Goal: Information Seeking & Learning: Learn about a topic

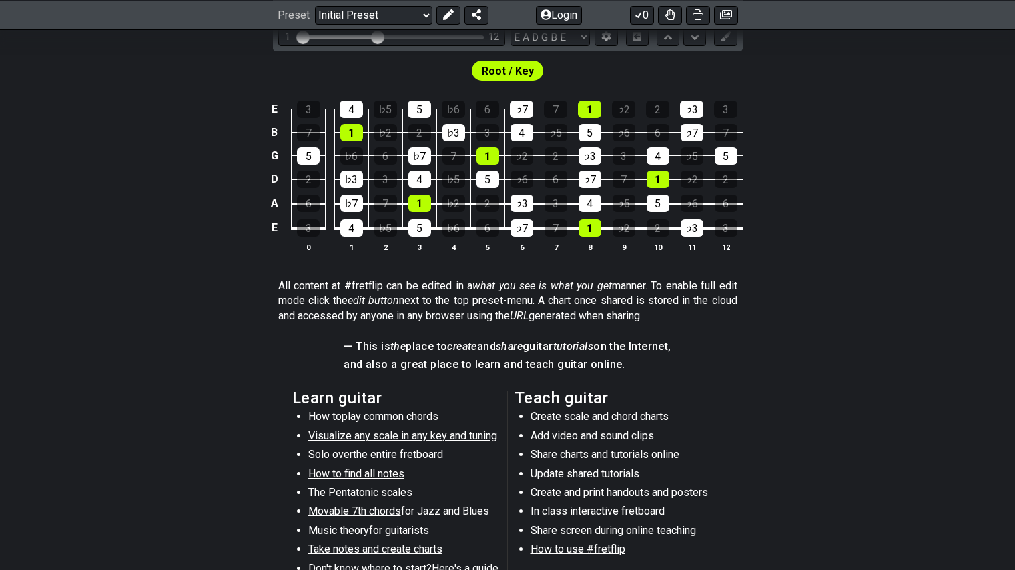
scroll to position [391, 0]
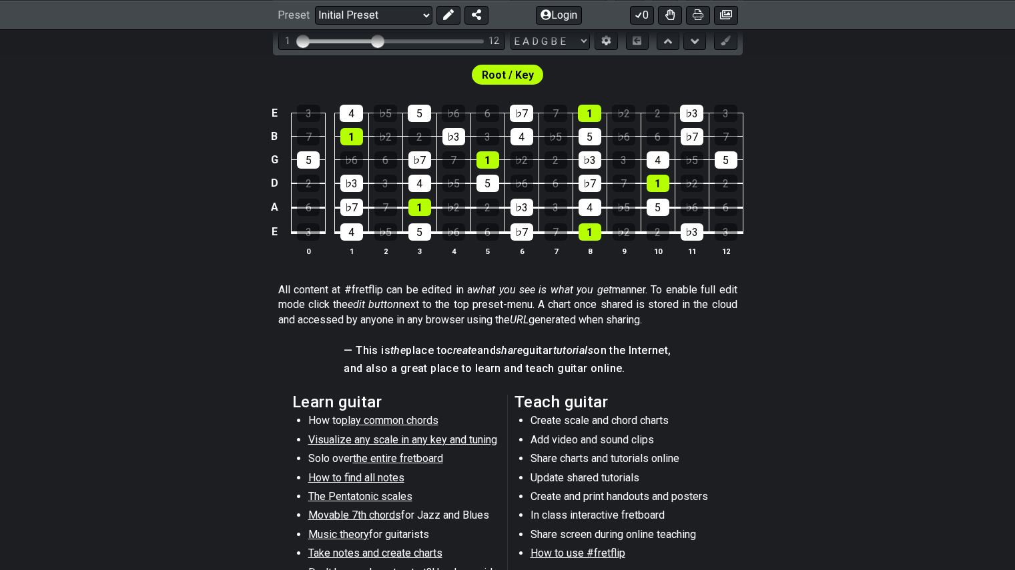
click at [417, 536] on li "Music theory for guitarists" at bounding box center [403, 537] width 190 height 19
click at [340, 528] on span "Music theory" at bounding box center [338, 534] width 61 height 13
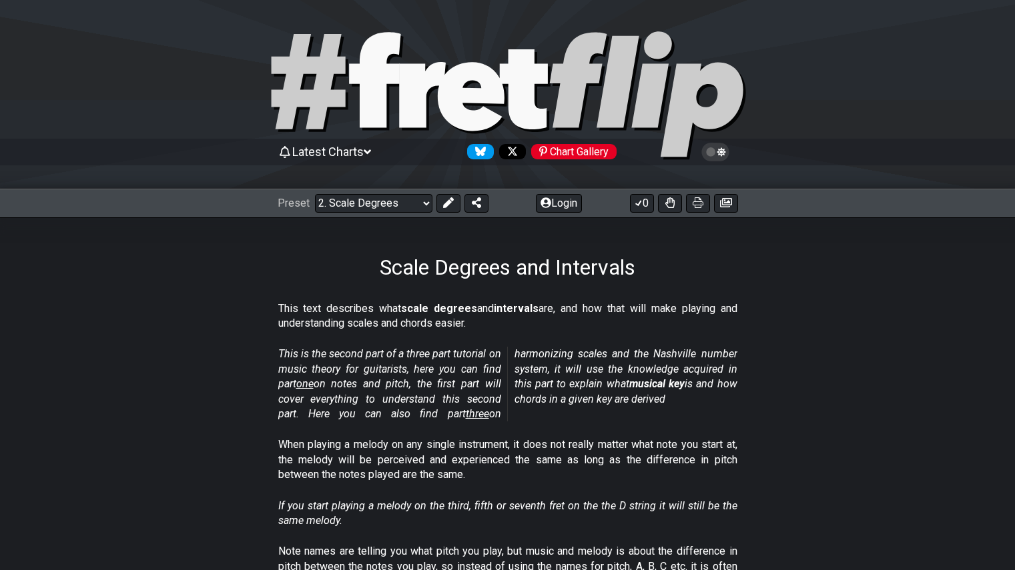
click at [415, 215] on div "Preset Welcome to #fretflip! Initial Preset Custom Preset Minor Pentatonic Majo…" at bounding box center [507, 203] width 1015 height 29
click at [418, 205] on select "Welcome to #fretflip! Initial Preset Custom Preset Minor Pentatonic Major Penta…" at bounding box center [373, 203] width 117 height 19
click at [315, 194] on select "Welcome to #fretflip! Initial Preset Custom Preset Minor Pentatonic Major Penta…" at bounding box center [373, 203] width 117 height 19
select select "/scale-degrees-and-intervals"
select select "C"
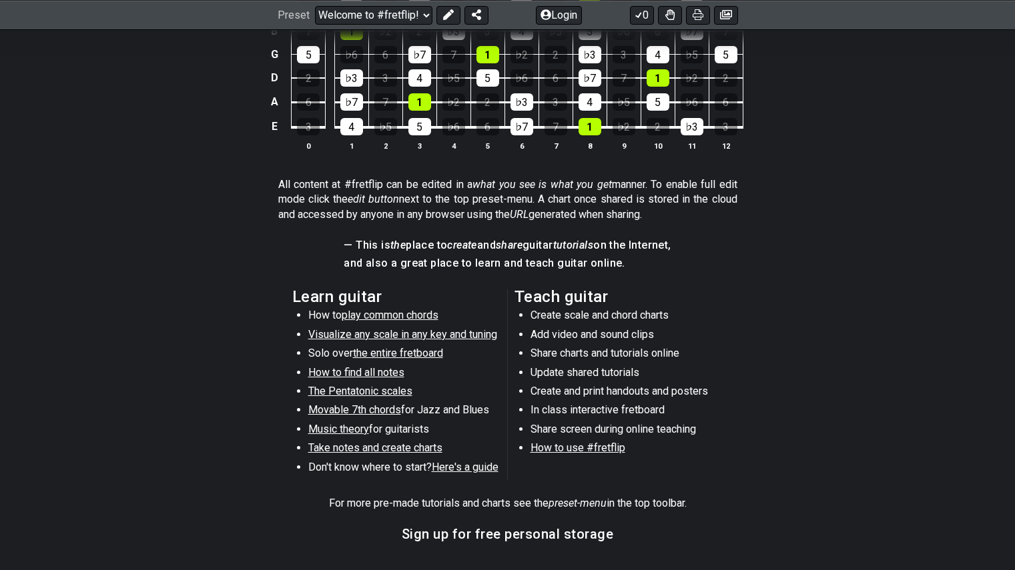
scroll to position [696, 0]
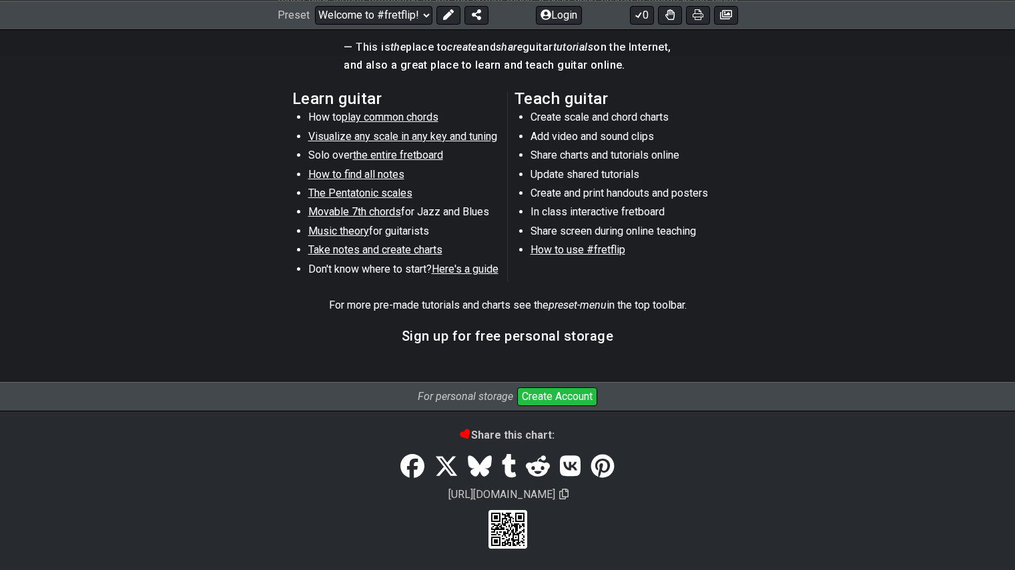
click at [455, 270] on span "Here's a guide" at bounding box center [465, 269] width 67 height 13
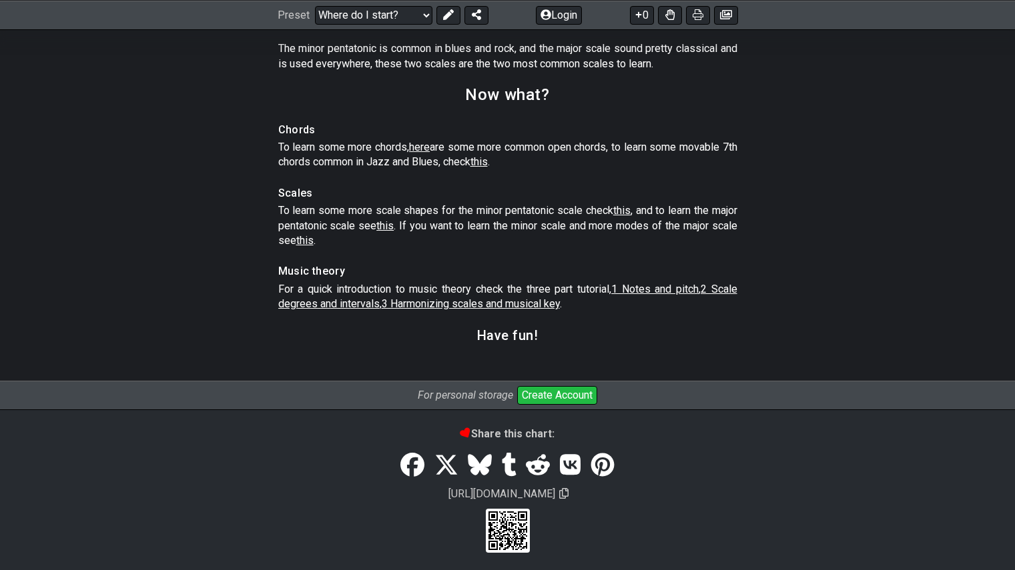
scroll to position [1991, 0]
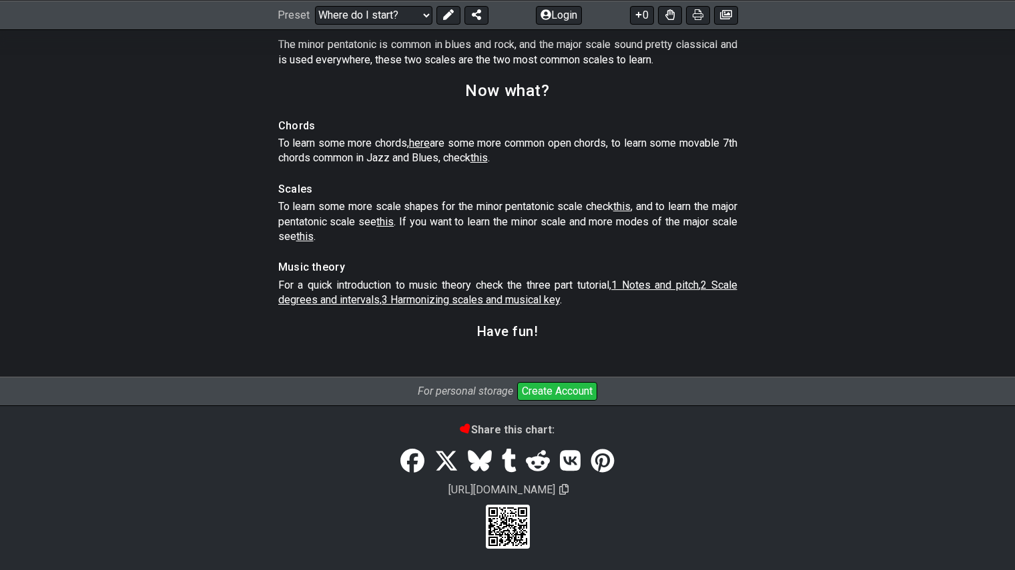
click at [166, 105] on section "Now what?" at bounding box center [507, 95] width 1015 height 35
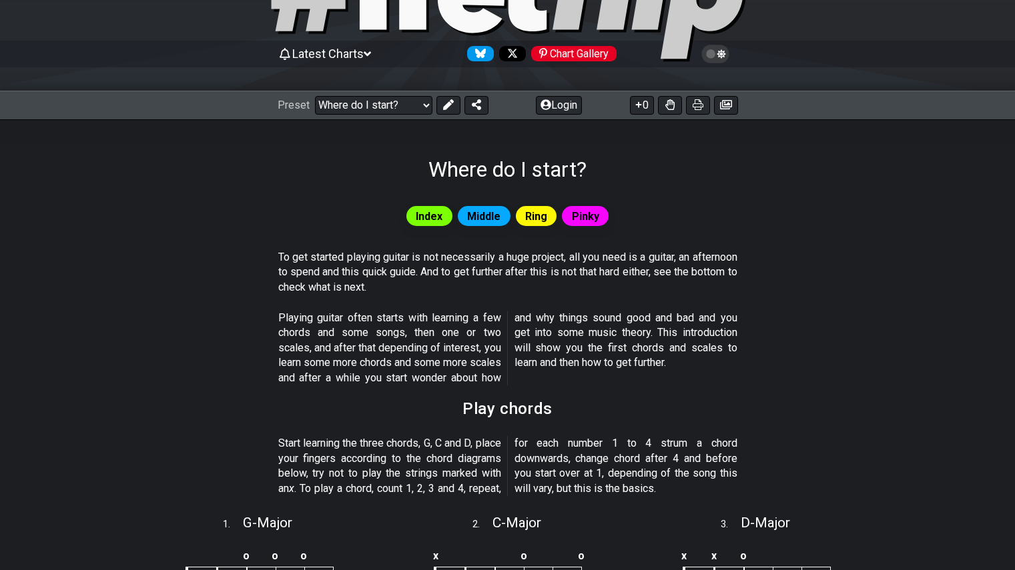
scroll to position [0, 0]
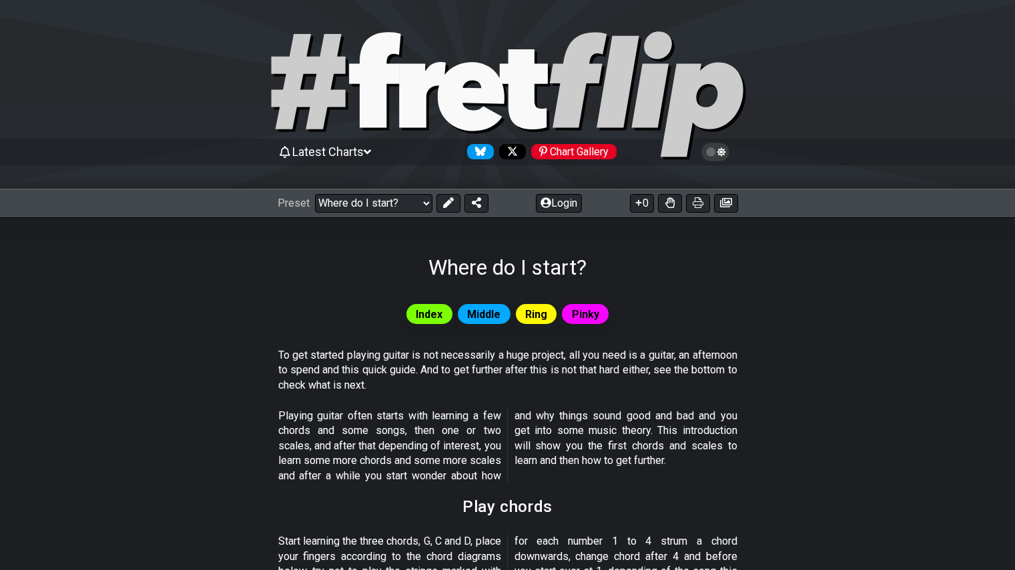
click at [478, 73] on icon at bounding box center [470, 96] width 67 height 69
select select "/welcome"
select select "C"
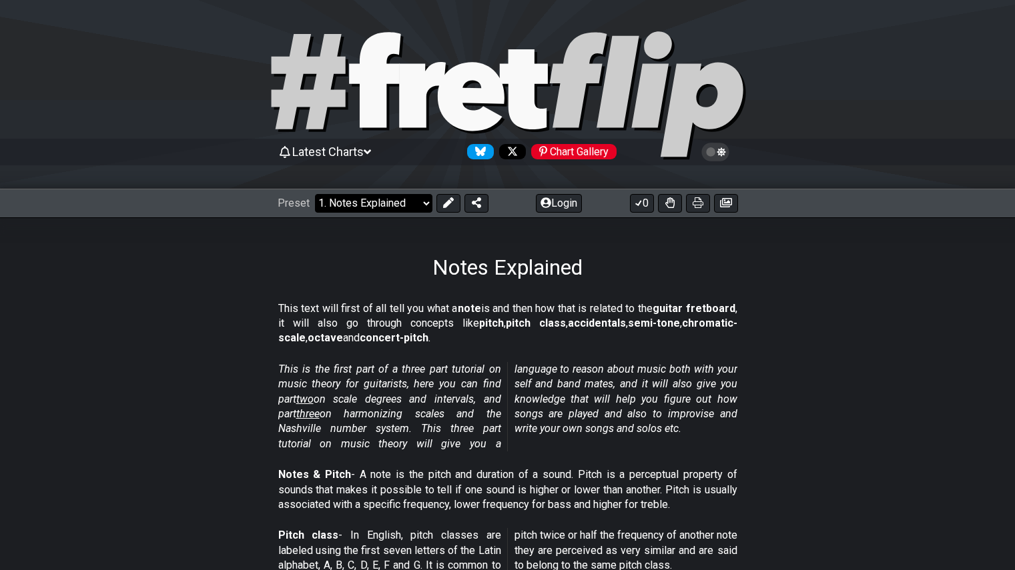
click at [410, 198] on select "Welcome to #fretflip! Initial Preset Custom Preset Minor Pentatonic Major Penta…" at bounding box center [373, 203] width 117 height 19
click at [315, 194] on select "Welcome to #fretflip! Initial Preset Custom Preset Minor Pentatonic Major Penta…" at bounding box center [373, 203] width 117 height 19
select select "/musical-notes-explained"
select select "C"
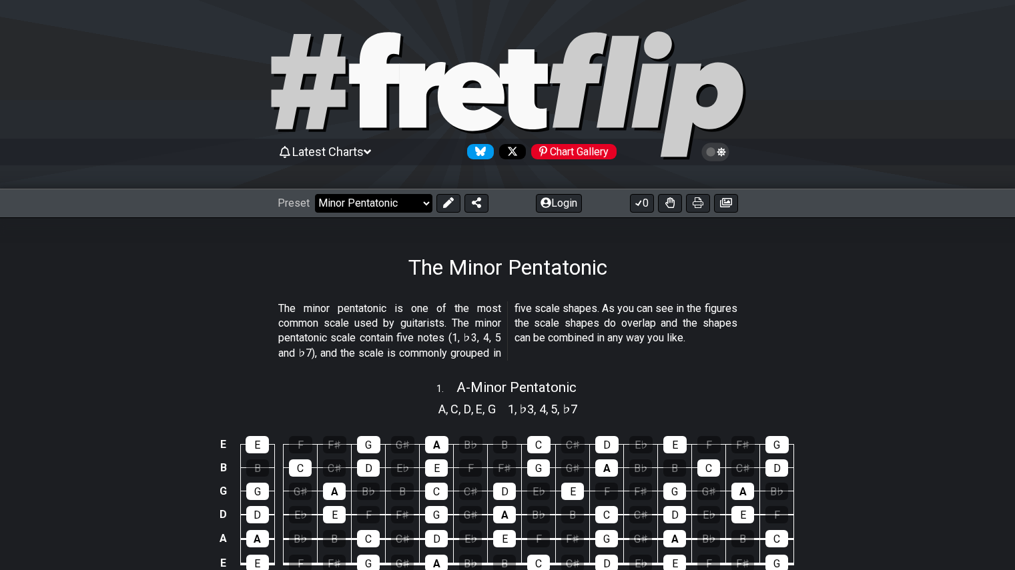
click at [416, 201] on select "Welcome to #fretflip! Initial Preset Custom Preset Minor Pentatonic Major Penta…" at bounding box center [373, 203] width 117 height 19
click at [315, 194] on select "Welcome to #fretflip! Initial Preset Custom Preset Minor Pentatonic Major Penta…" at bounding box center [373, 203] width 117 height 19
select select "/welcome"
select select "C"
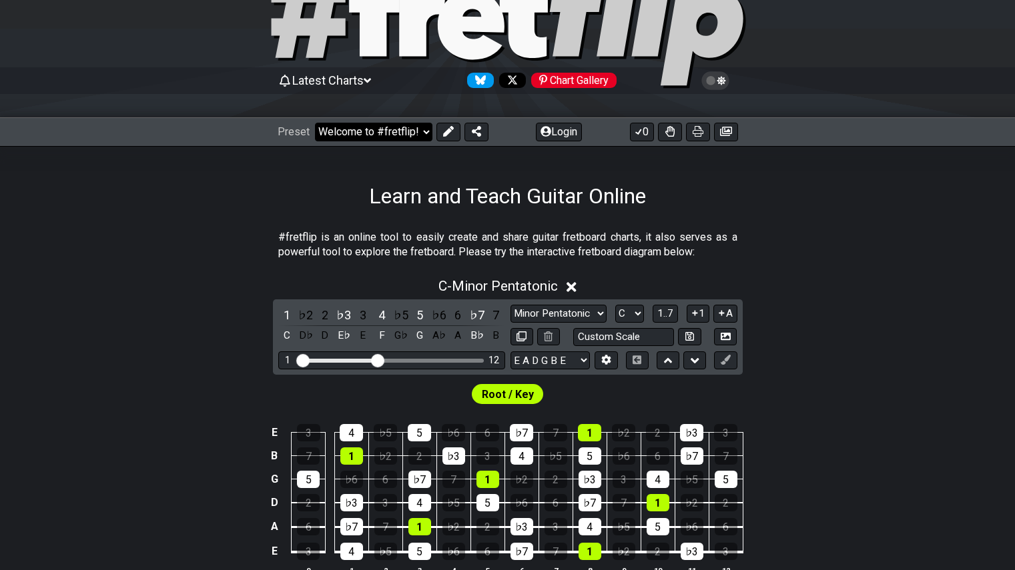
scroll to position [55, 0]
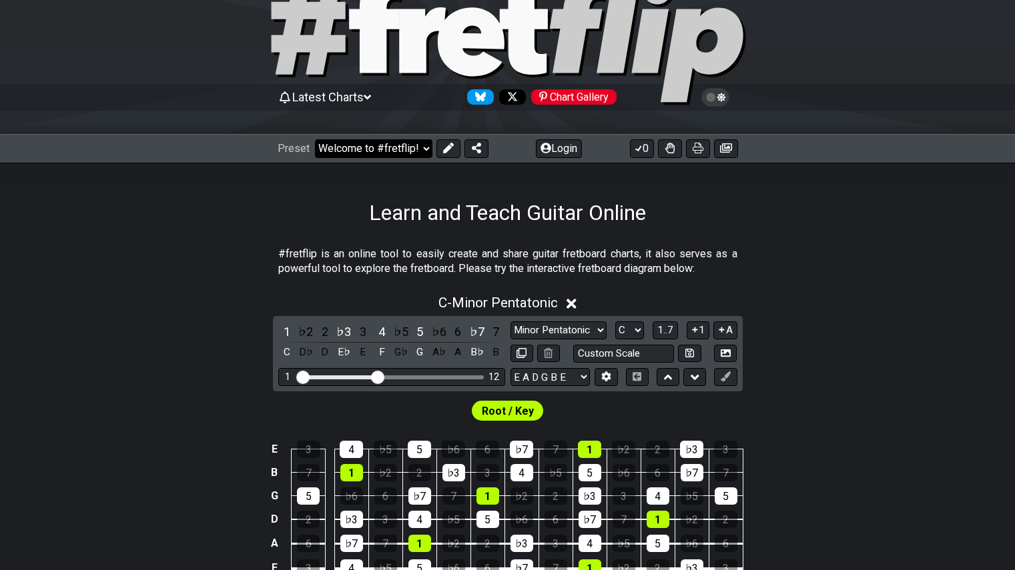
click at [380, 146] on select "Welcome to #fretflip! Initial Preset Custom Preset Minor Pentatonic Major Penta…" at bounding box center [373, 148] width 117 height 19
click at [315, 139] on select "Welcome to #fretflip! Initial Preset Custom Preset Minor Pentatonic Major Penta…" at bounding box center [373, 148] width 117 height 19
click at [361, 152] on select "Welcome to #fretflip! Initial Preset Custom Preset Minor Pentatonic Major Penta…" at bounding box center [373, 148] width 117 height 19
click at [315, 139] on select "Welcome to #fretflip! Initial Preset Custom Preset Minor Pentatonic Major Penta…" at bounding box center [373, 148] width 117 height 19
select select "/welcome"
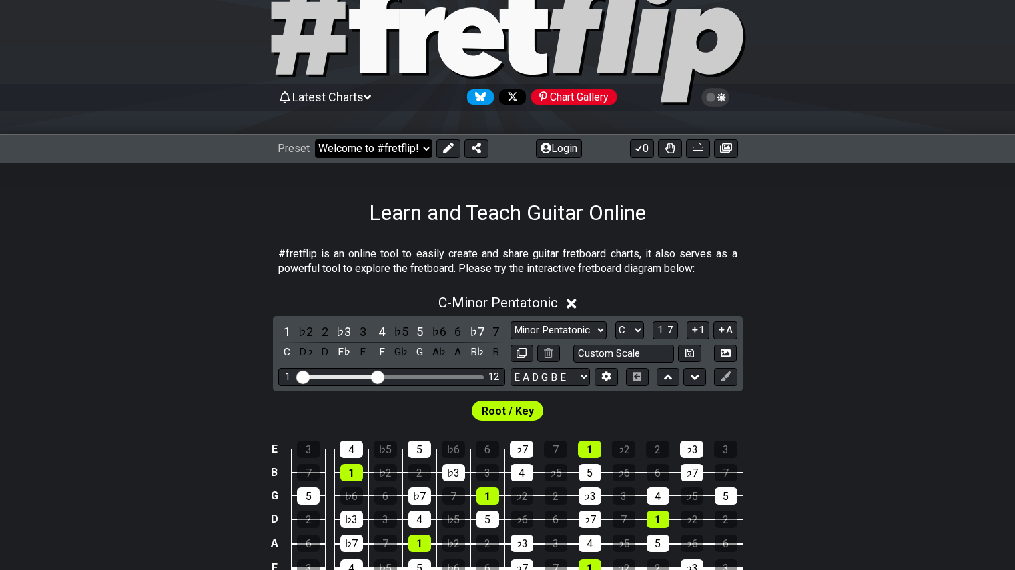
select select "C"
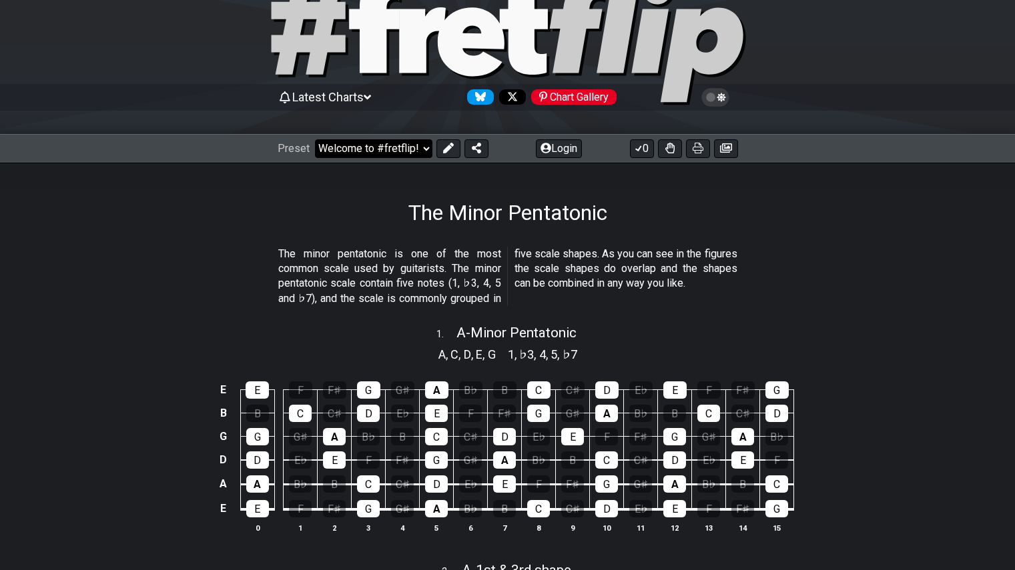
select select "/minor-pentatonic"
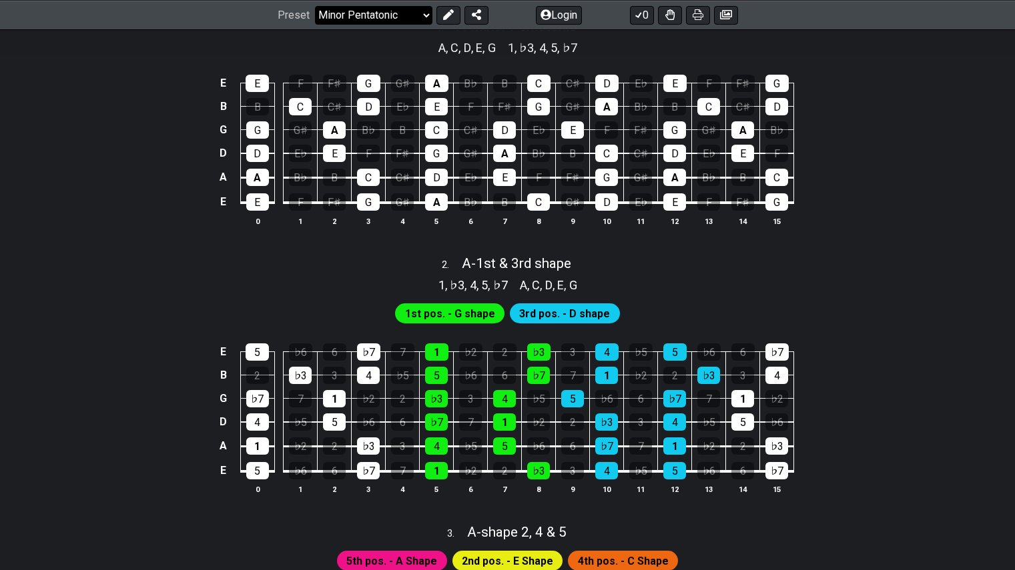
scroll to position [362, 0]
